Goal: Task Accomplishment & Management: Manage account settings

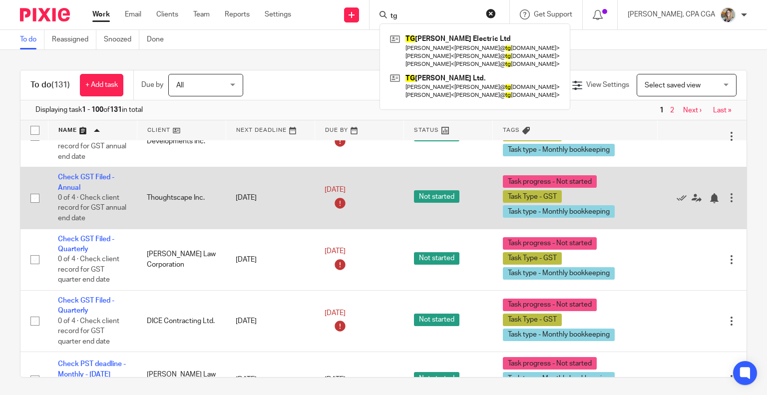
scroll to position [100, 0]
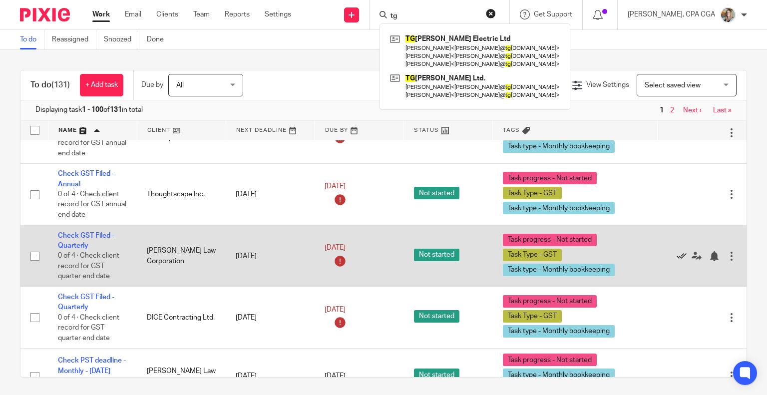
click at [677, 259] on icon at bounding box center [682, 256] width 10 height 10
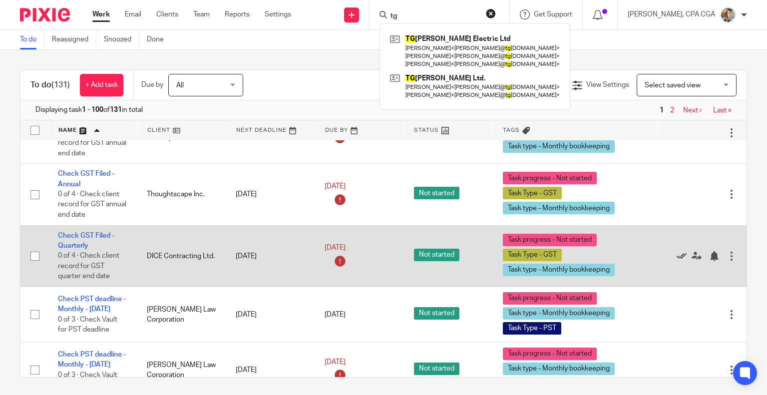
click at [677, 259] on icon at bounding box center [682, 256] width 10 height 10
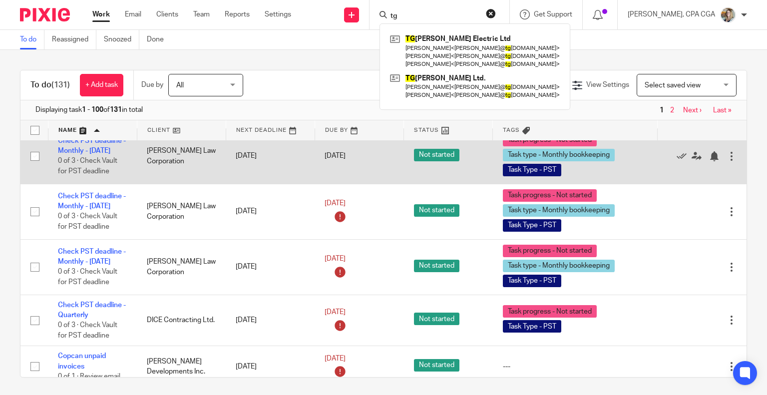
scroll to position [200, 0]
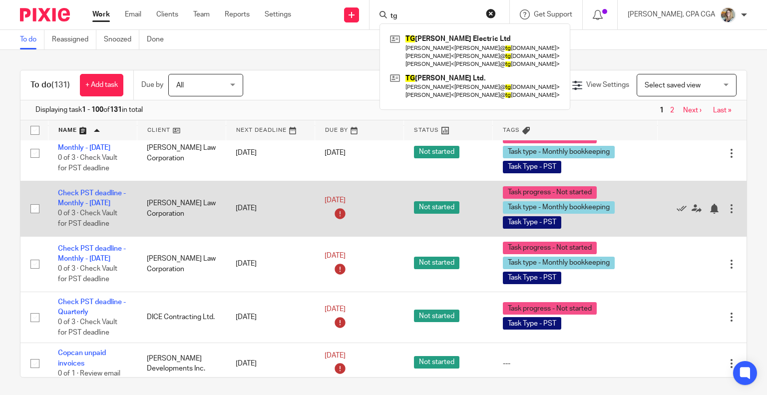
click at [668, 213] on div at bounding box center [697, 208] width 59 height 10
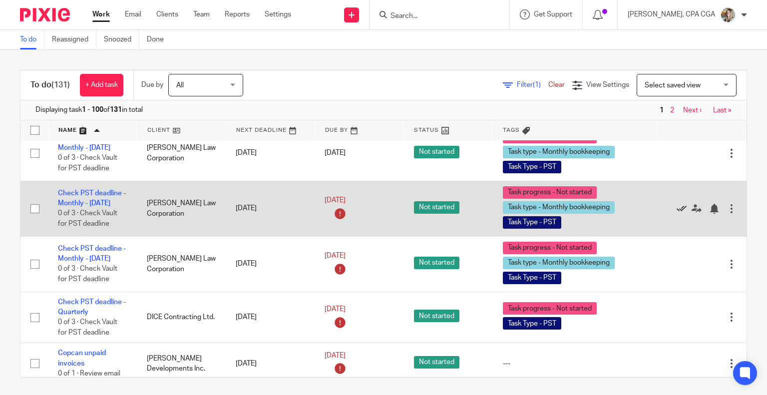
click at [677, 214] on icon at bounding box center [682, 209] width 10 height 10
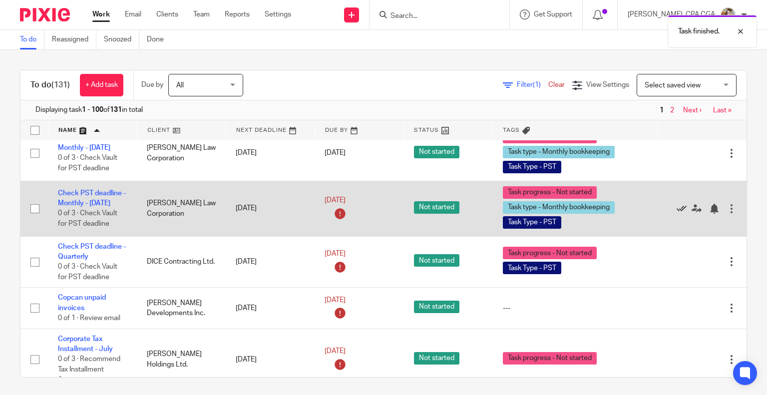
click at [677, 214] on icon at bounding box center [682, 209] width 10 height 10
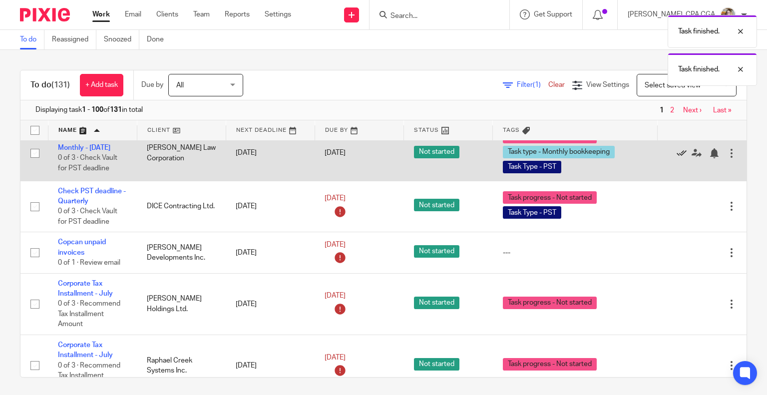
click at [677, 157] on icon at bounding box center [682, 153] width 10 height 10
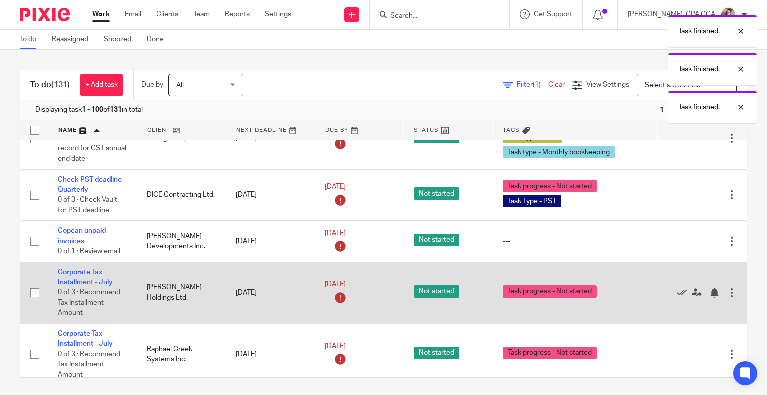
scroll to position [150, 0]
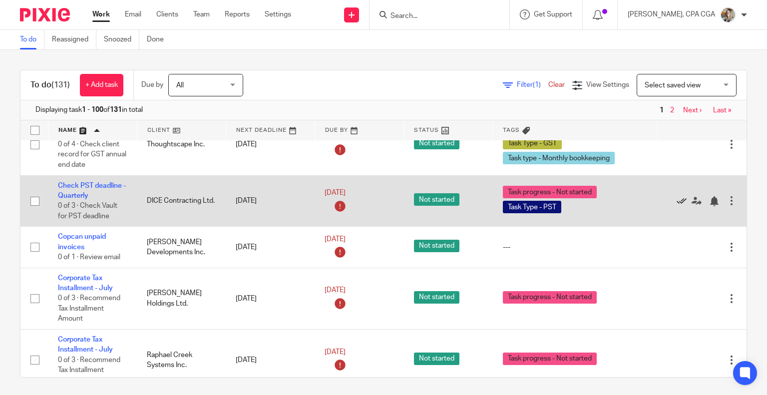
click at [677, 203] on icon at bounding box center [682, 201] width 10 height 10
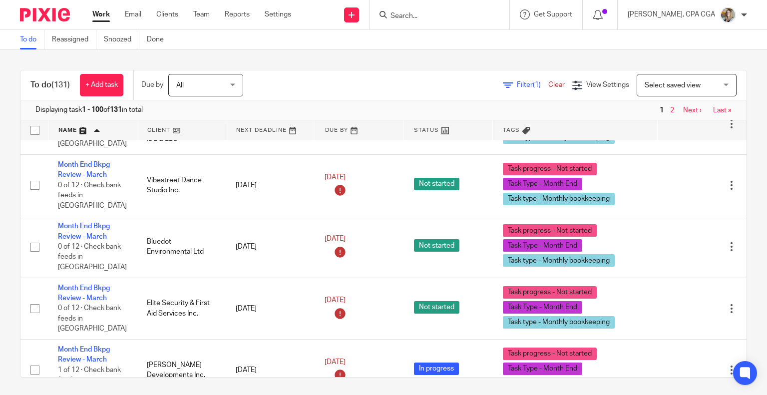
scroll to position [5141, 0]
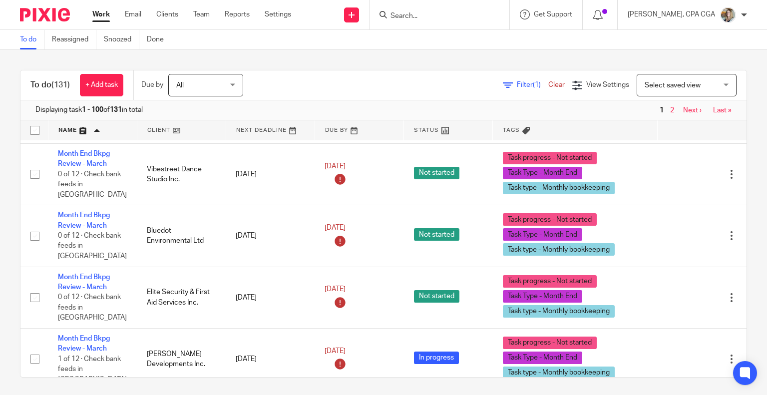
click at [683, 109] on link "Next ›" at bounding box center [692, 110] width 18 height 7
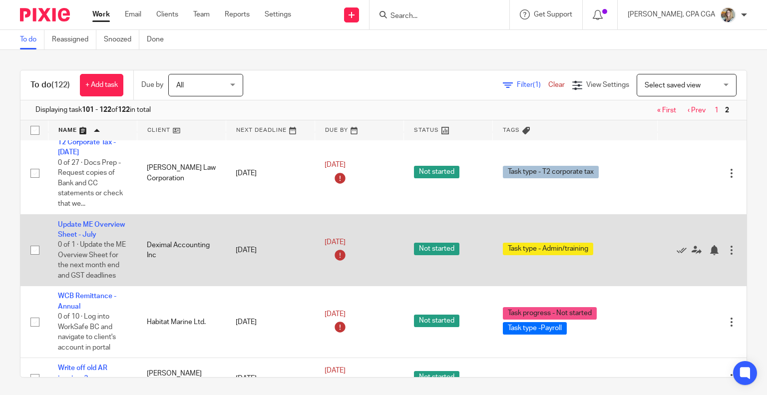
scroll to position [1049, 0]
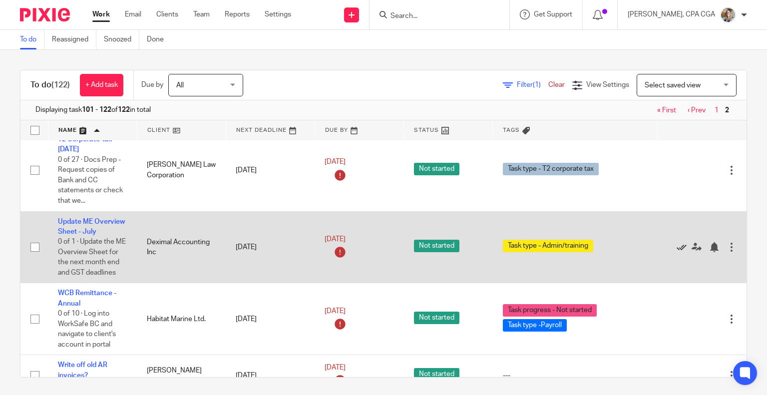
click at [677, 252] on icon at bounding box center [682, 247] width 10 height 10
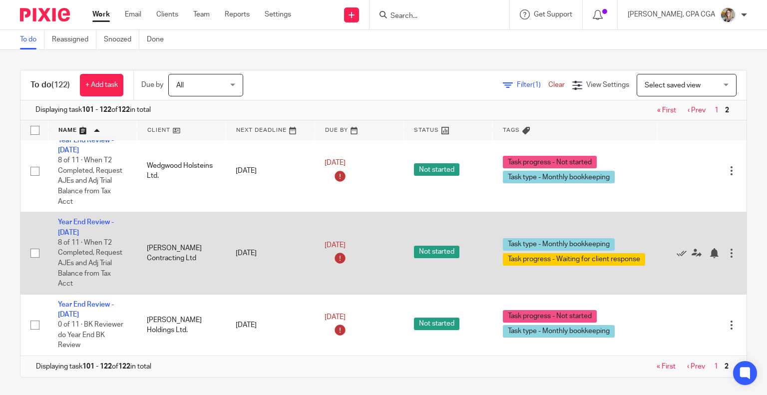
scroll to position [1249, 0]
click at [692, 258] on icon at bounding box center [697, 253] width 10 height 10
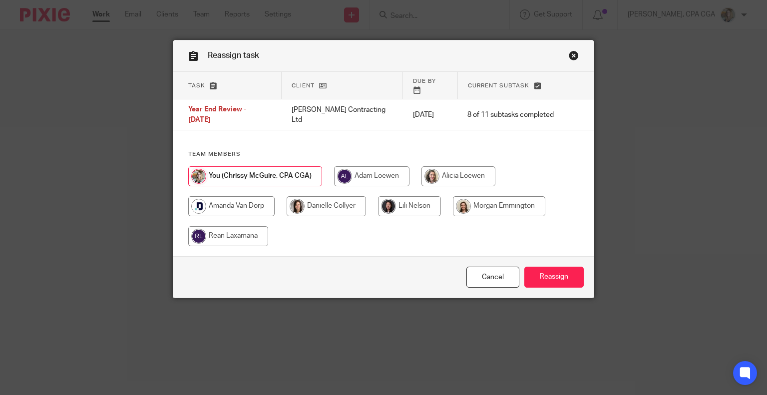
click at [330, 200] on input "radio" at bounding box center [326, 206] width 79 height 20
radio input "true"
click at [551, 274] on input "Reassign" at bounding box center [554, 277] width 59 height 21
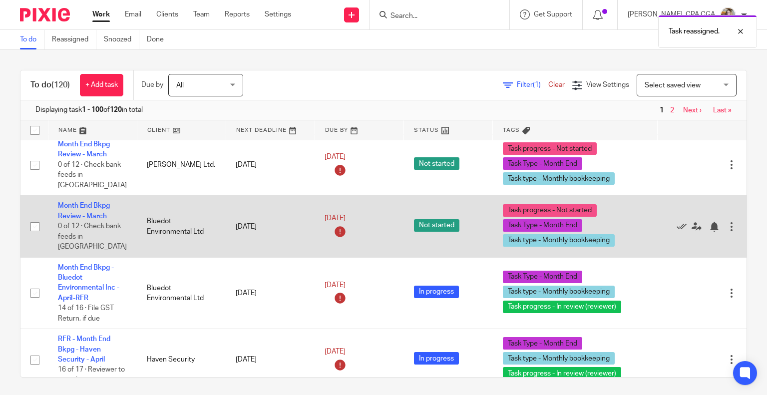
scroll to position [749, 0]
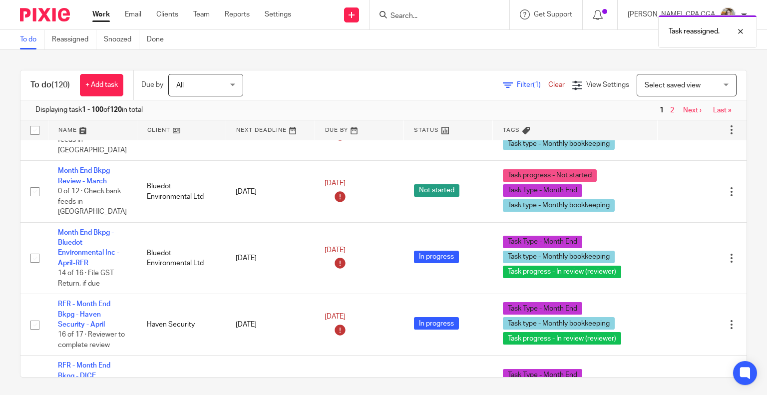
click at [64, 132] on link at bounding box center [92, 130] width 88 height 20
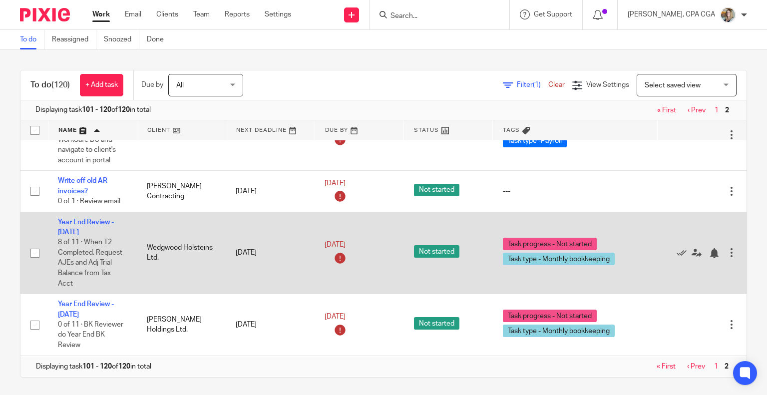
scroll to position [2, 0]
